Goal: Participate in discussion: Engage in conversation with other users on a specific topic

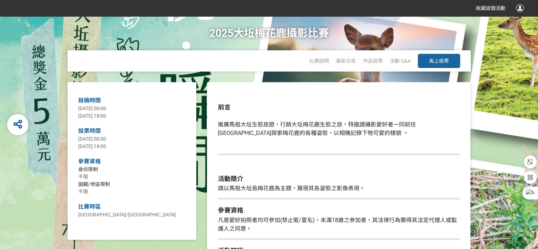
click at [442, 62] on span "馬上投票" at bounding box center [439, 61] width 20 height 6
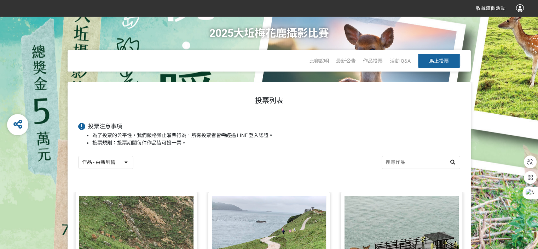
click at [407, 166] on input "search" at bounding box center [421, 162] width 78 height 12
click at [404, 160] on input "search" at bounding box center [421, 162] width 78 height 12
type input "5"
click at [453, 160] on div at bounding box center [453, 162] width 14 height 12
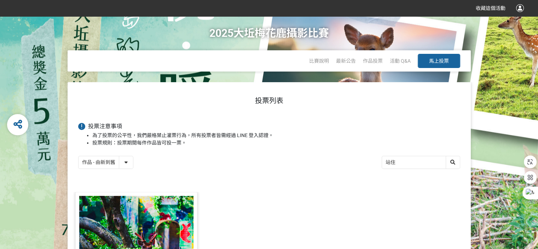
drag, startPoint x: 401, startPoint y: 165, endPoint x: 378, endPoint y: 161, distance: 23.0
click at [378, 161] on div "作品 - 由新到舊 作品 - 由舊到新 票數 - 由多到少 票數 - 由少到多 站住" at bounding box center [269, 163] width 382 height 15
type input "形影"
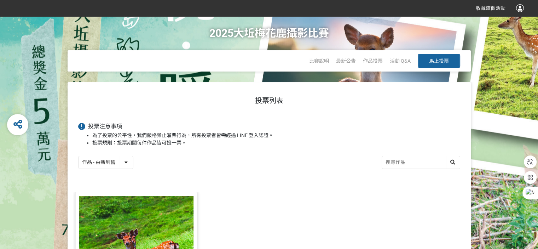
click at [123, 163] on select "作品 - 由新到舊 作品 - 由舊到新 票數 - 由多到少 票數 - 由少到多" at bounding box center [106, 162] width 54 height 12
select select "vote"
click at [79, 156] on select "作品 - 由新到舊 作品 - 由舊到新 票數 - 由多到少 票數 - 由少到多" at bounding box center [106, 162] width 54 height 12
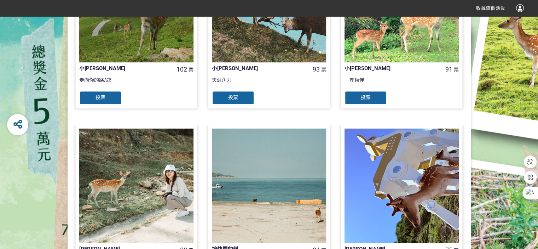
scroll to position [237, 0]
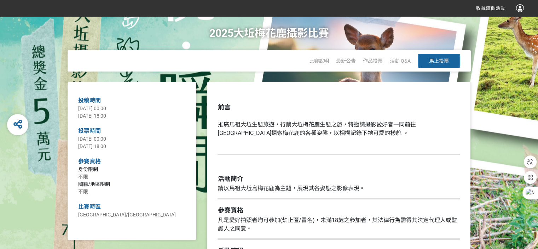
click at [427, 64] on button "馬上投票" at bounding box center [439, 61] width 42 height 14
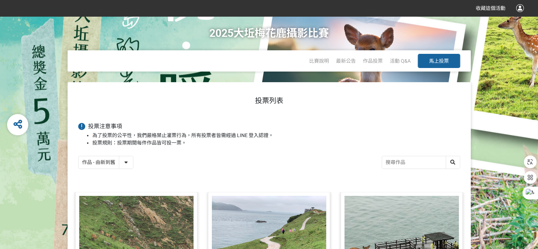
click at [125, 160] on select "作品 - 由新到舊 作品 - 由舊到新 票數 - 由多到少 票數 - 由少到多" at bounding box center [106, 162] width 54 height 12
select select "vote"
click at [79, 156] on select "作品 - 由新到舊 作品 - 由舊到新 票數 - 由多到少 票數 - 由少到多" at bounding box center [106, 162] width 54 height 12
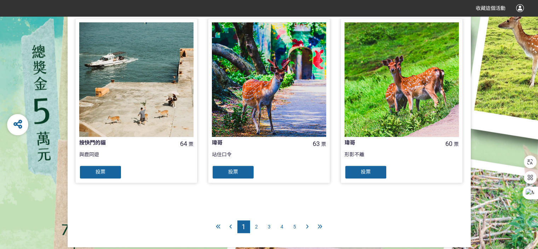
scroll to position [732, 0]
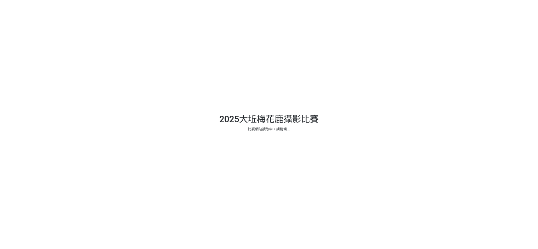
select select "vote"
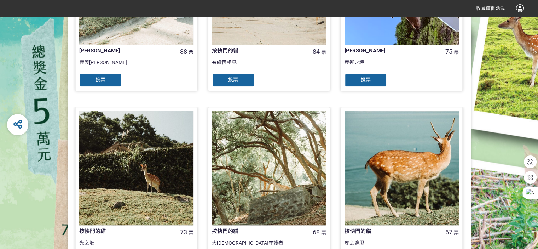
scroll to position [732, 0]
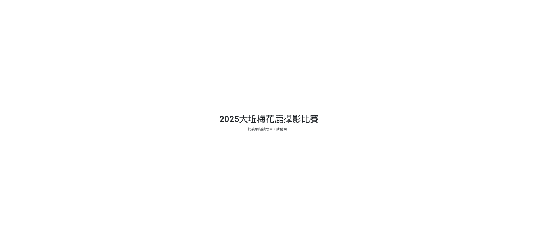
select select "vote"
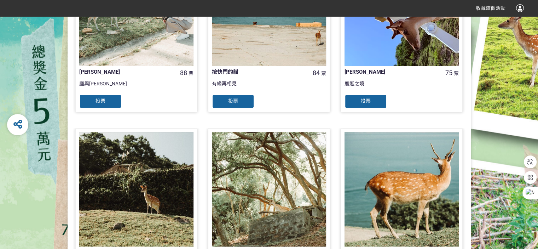
scroll to position [732, 0]
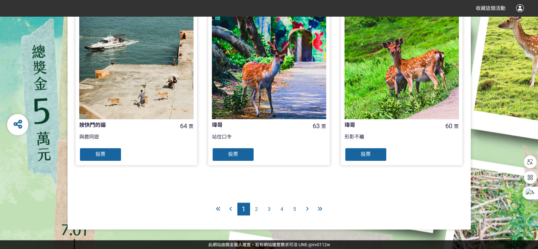
click at [374, 154] on div "投票" at bounding box center [365, 154] width 42 height 14
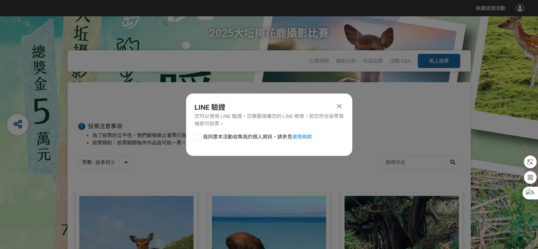
click at [199, 134] on div at bounding box center [198, 136] width 7 height 7
checkbox input "true"
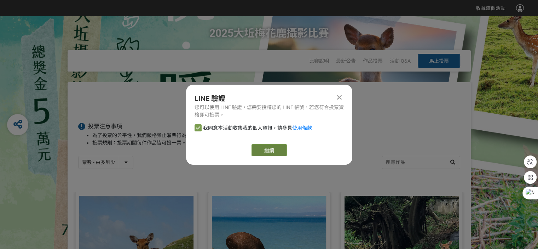
click at [279, 148] on link "繼續" at bounding box center [268, 150] width 35 height 12
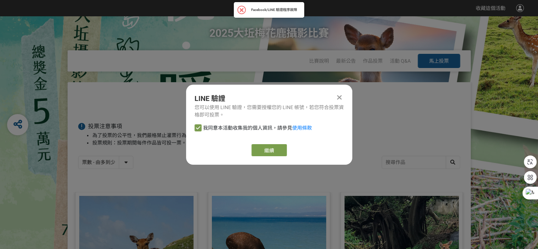
click at [340, 98] on icon at bounding box center [339, 97] width 5 height 7
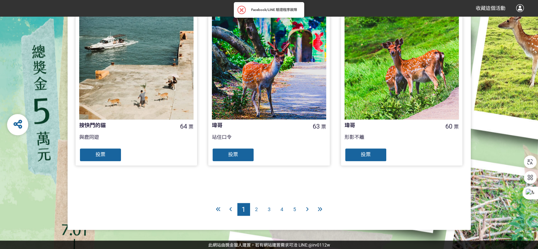
scroll to position [732, 0]
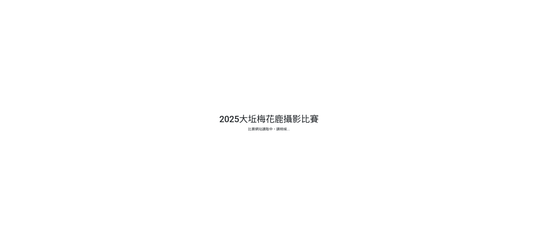
select select "vote"
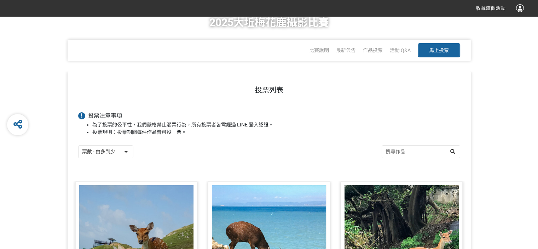
scroll to position [732, 0]
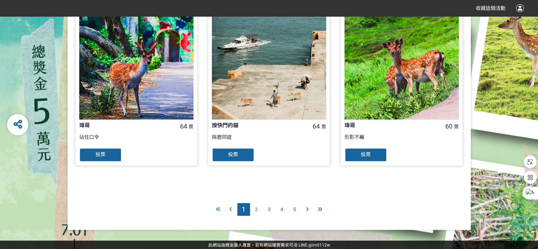
click at [318, 126] on span "64" at bounding box center [316, 125] width 7 height 7
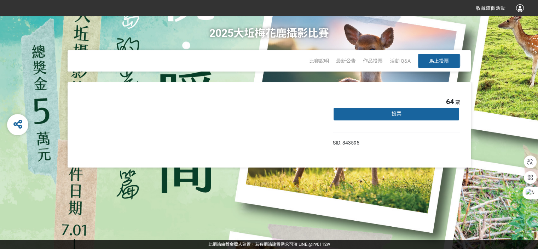
click at [453, 100] on div "64 票" at bounding box center [453, 101] width 14 height 11
select select "vote"
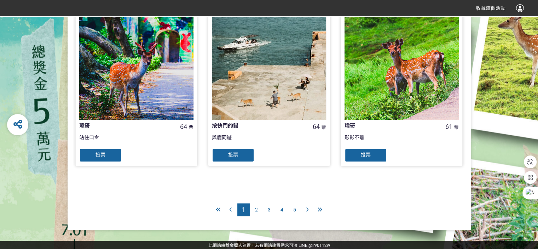
scroll to position [732, 0]
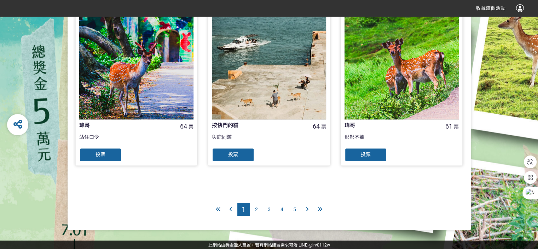
click at [453, 124] on span "61 票" at bounding box center [451, 127] width 13 height 6
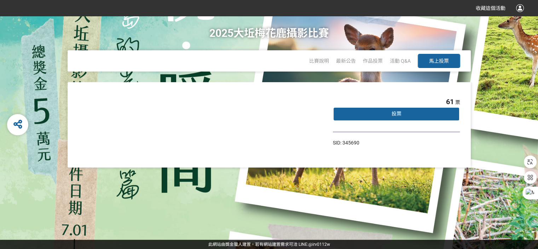
click at [33, 49] on div "2025大坵梅花鹿攝影比賽 比賽說明 最新公告 作品投票 活動 Q&A 馬上投票" at bounding box center [269, 49] width 510 height 66
select select "vote"
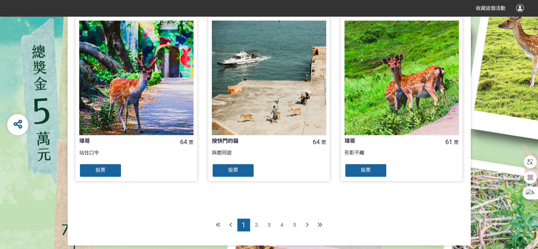
scroll to position [732, 0]
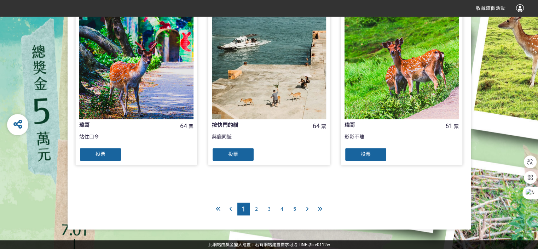
click at [320, 208] on icon at bounding box center [320, 208] width 5 height 5
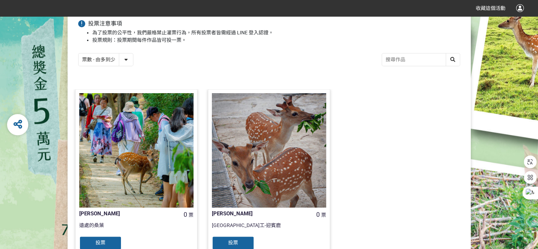
scroll to position [141, 0]
